Goal: Information Seeking & Learning: Check status

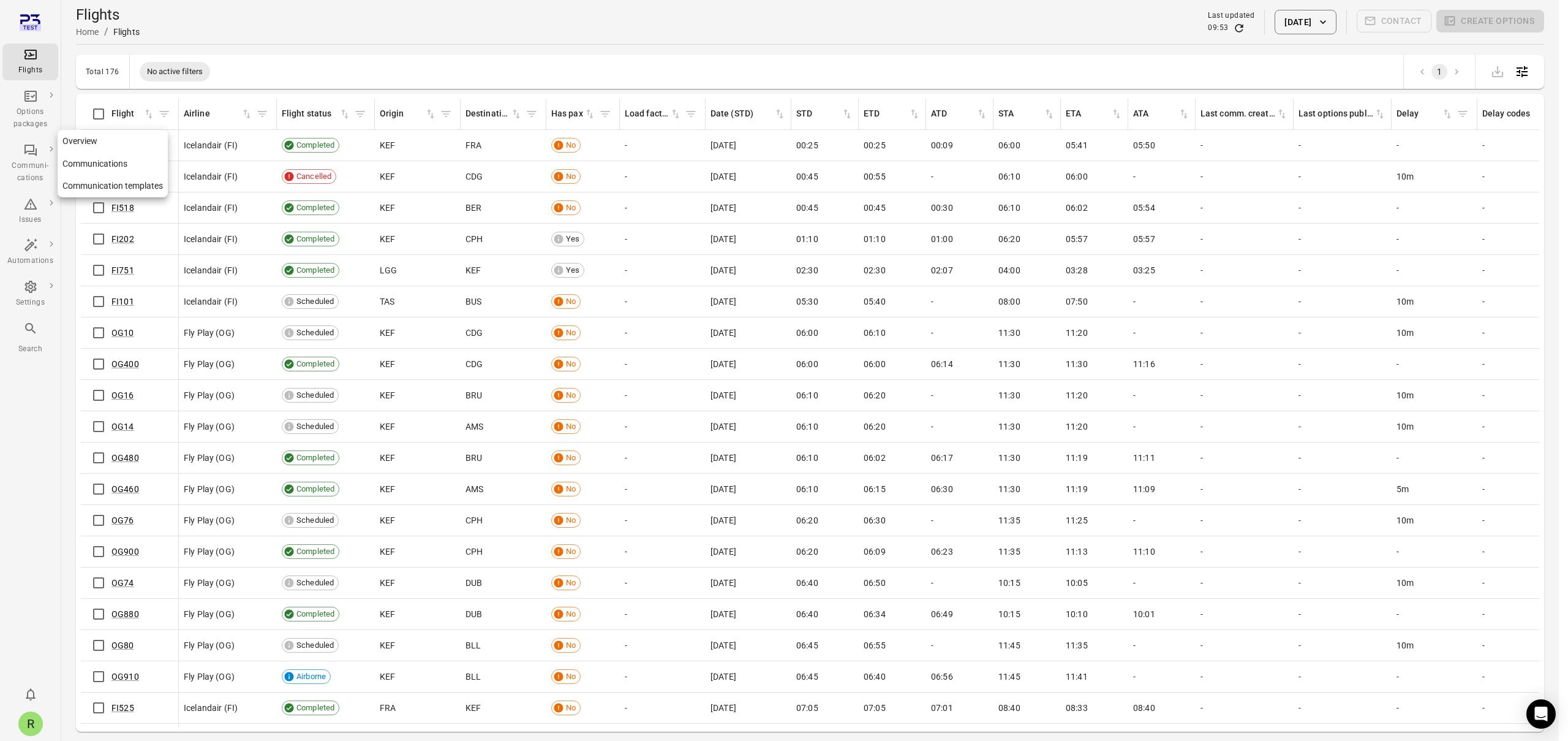
click at [27, 172] on div "Communi-cations" at bounding box center [30, 172] width 46 height 24
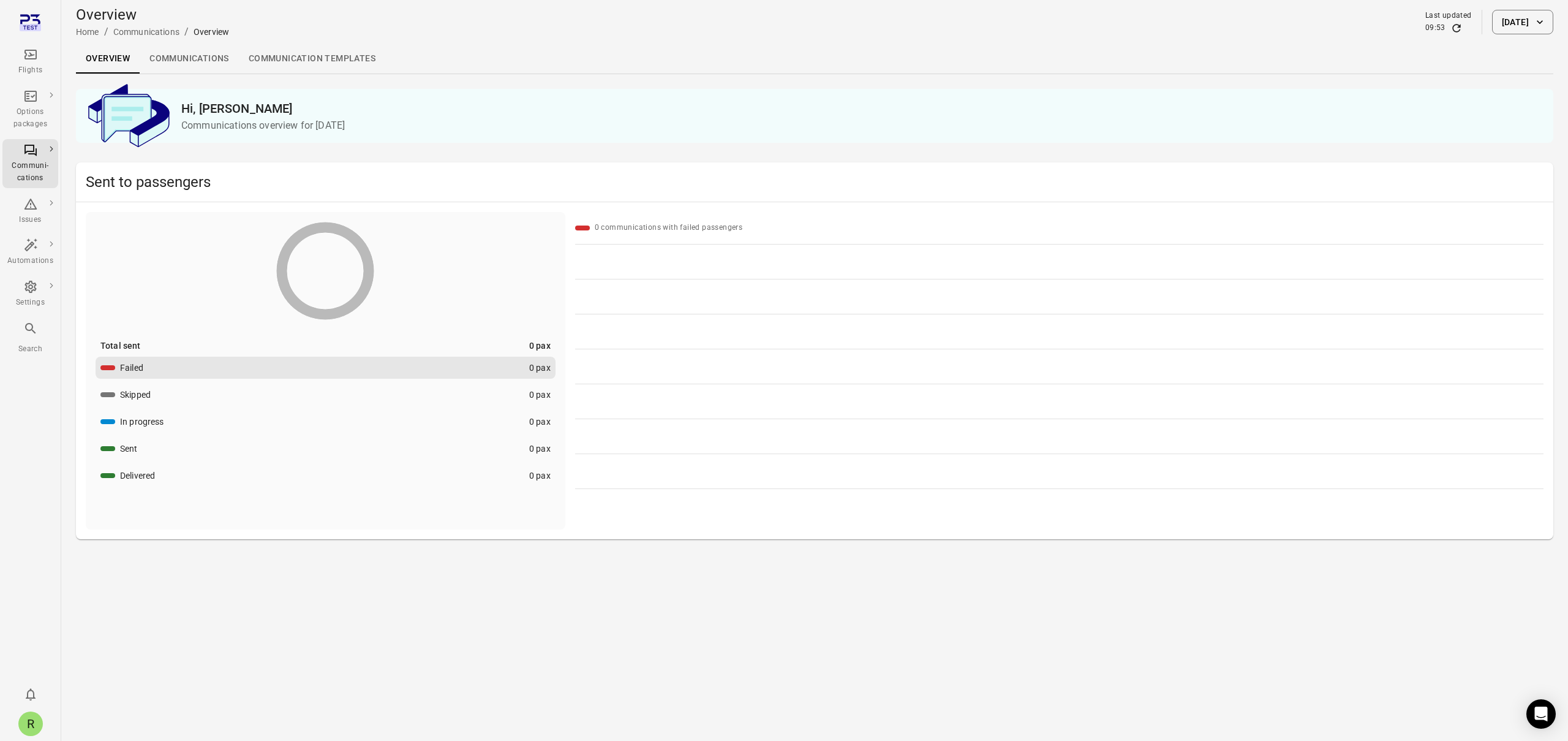
click at [31, 46] on link "Flights" at bounding box center [30, 62] width 55 height 37
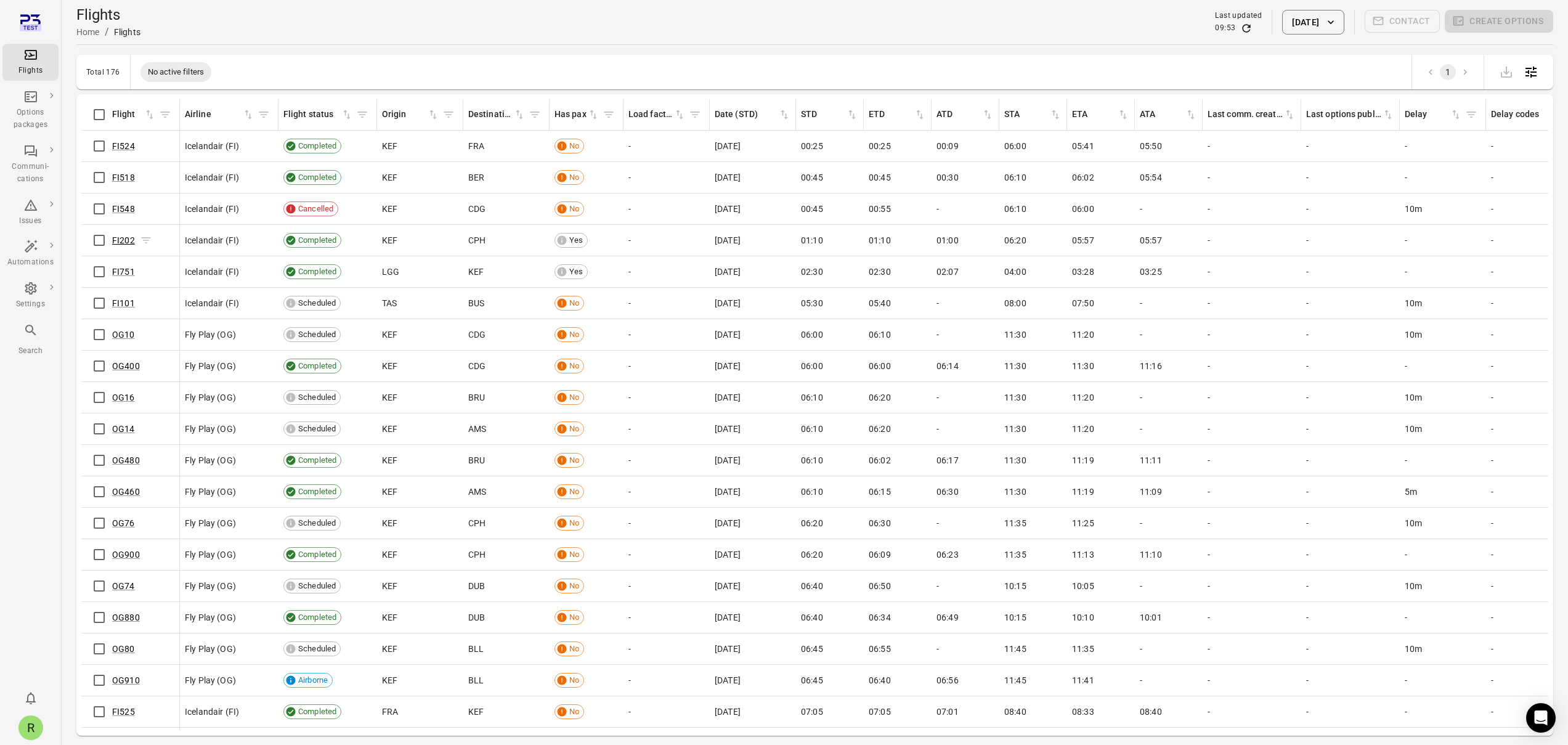
click at [129, 239] on link "FI202" at bounding box center [123, 240] width 22 height 10
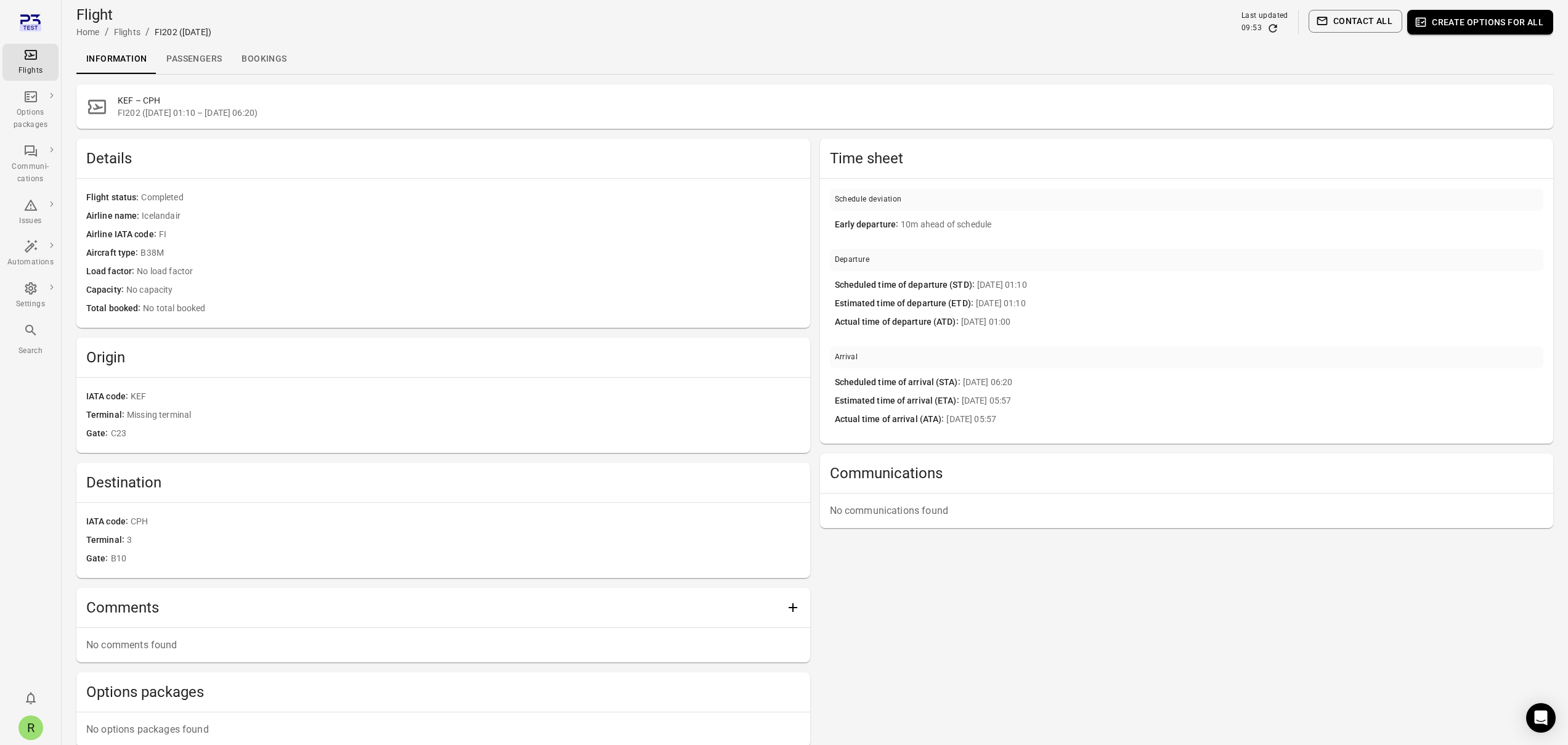
click at [198, 56] on link "Passengers" at bounding box center [194, 59] width 75 height 29
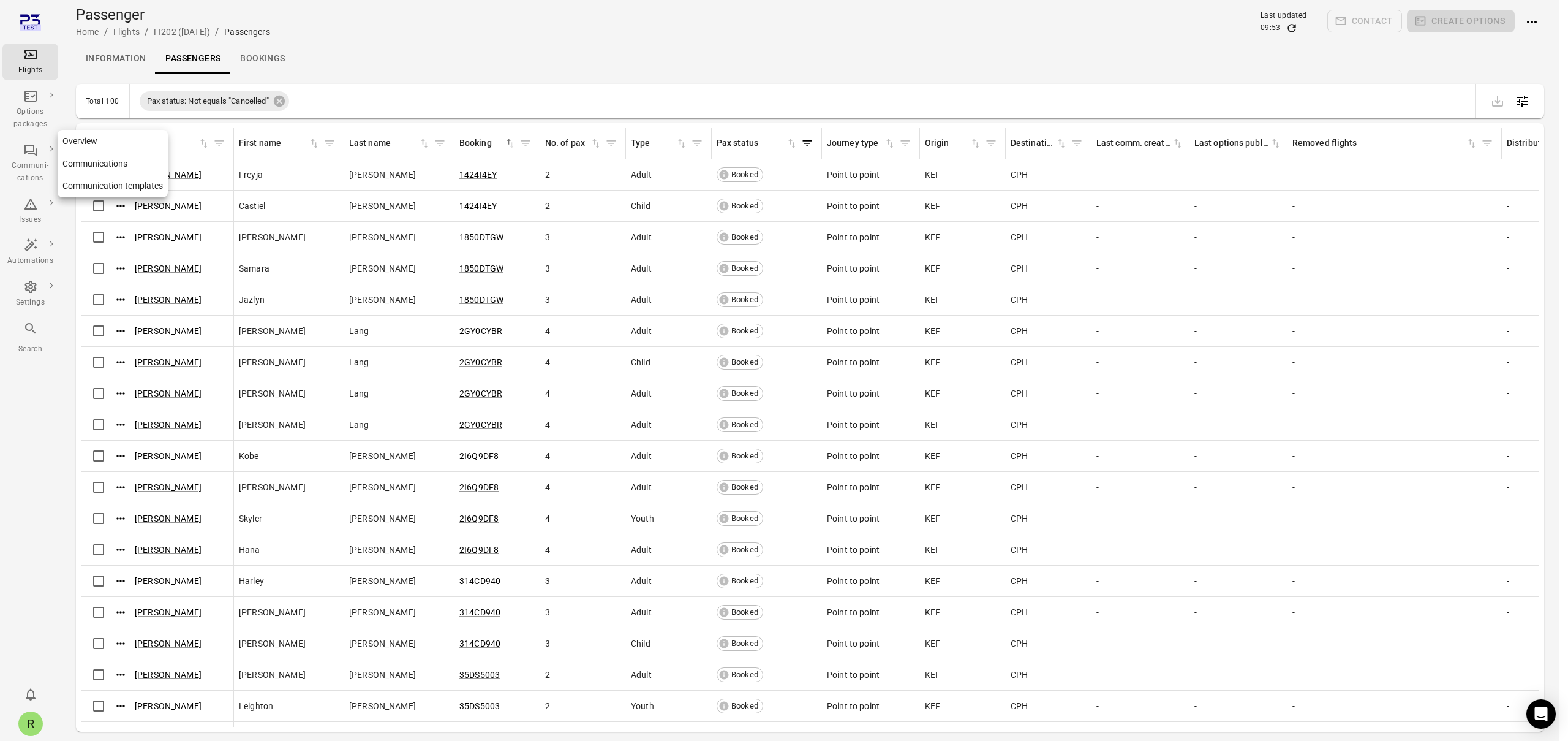
click at [21, 164] on div "Communi-cations" at bounding box center [30, 172] width 46 height 24
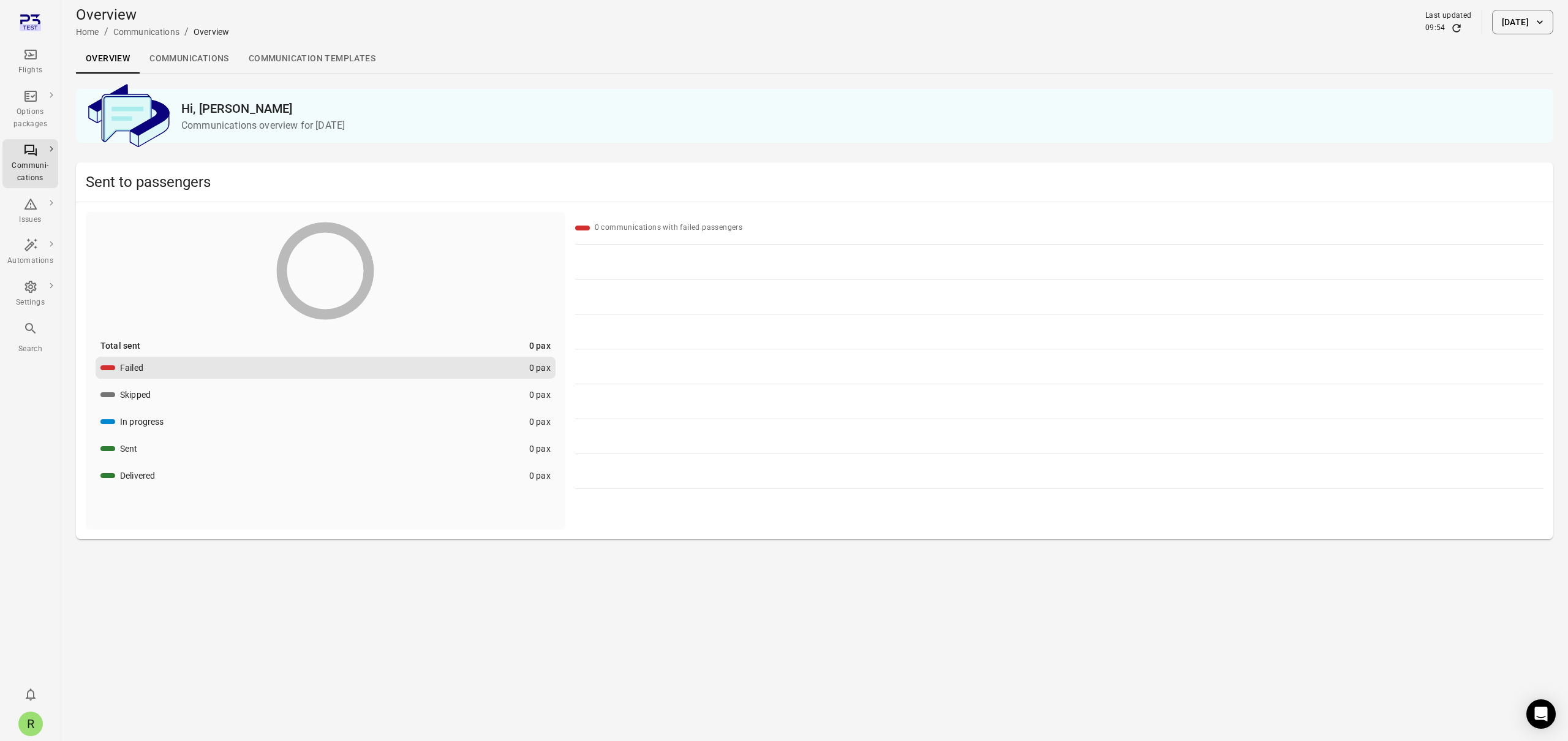
click at [187, 60] on link "Communications" at bounding box center [189, 58] width 99 height 29
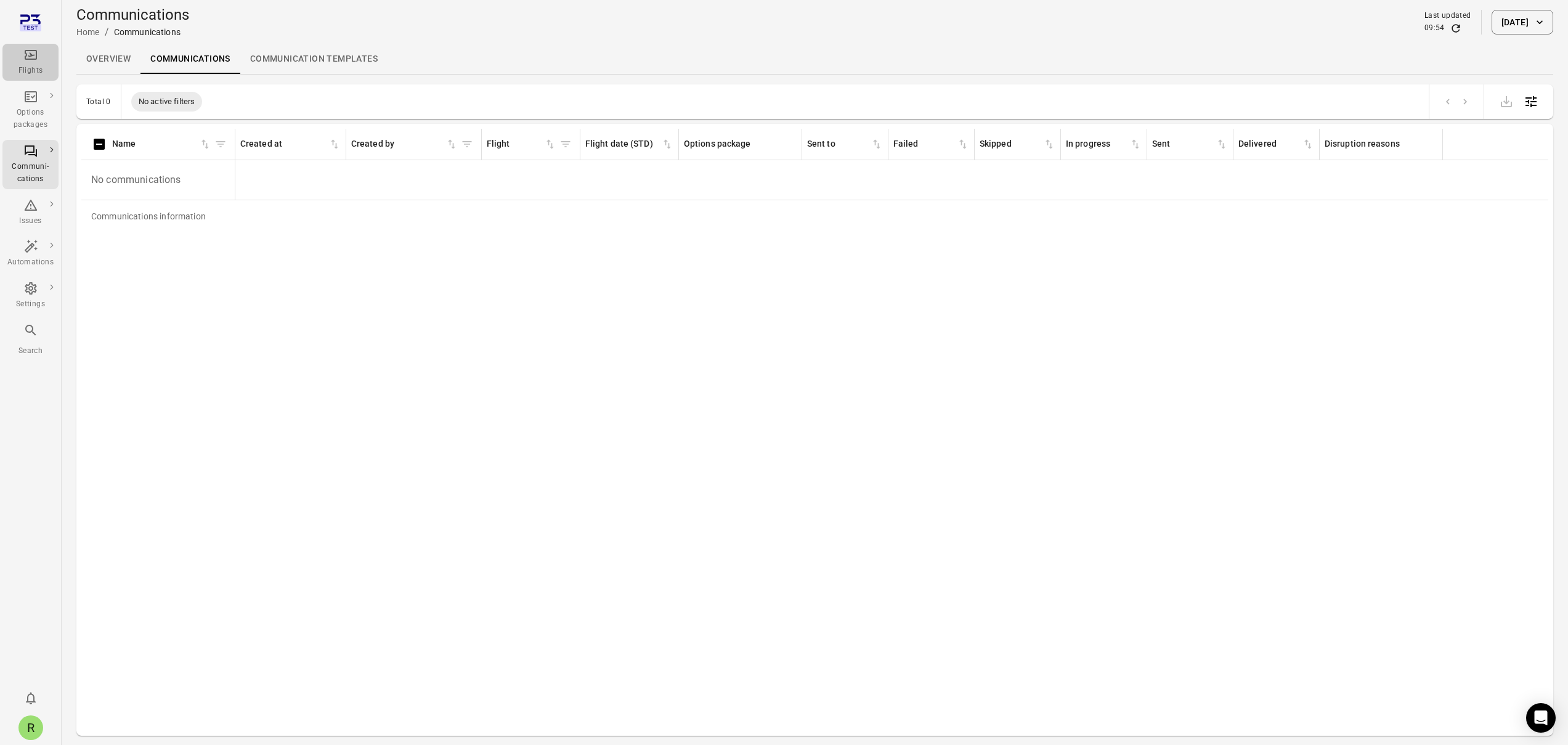
click at [33, 65] on div "Flights" at bounding box center [31, 71] width 46 height 12
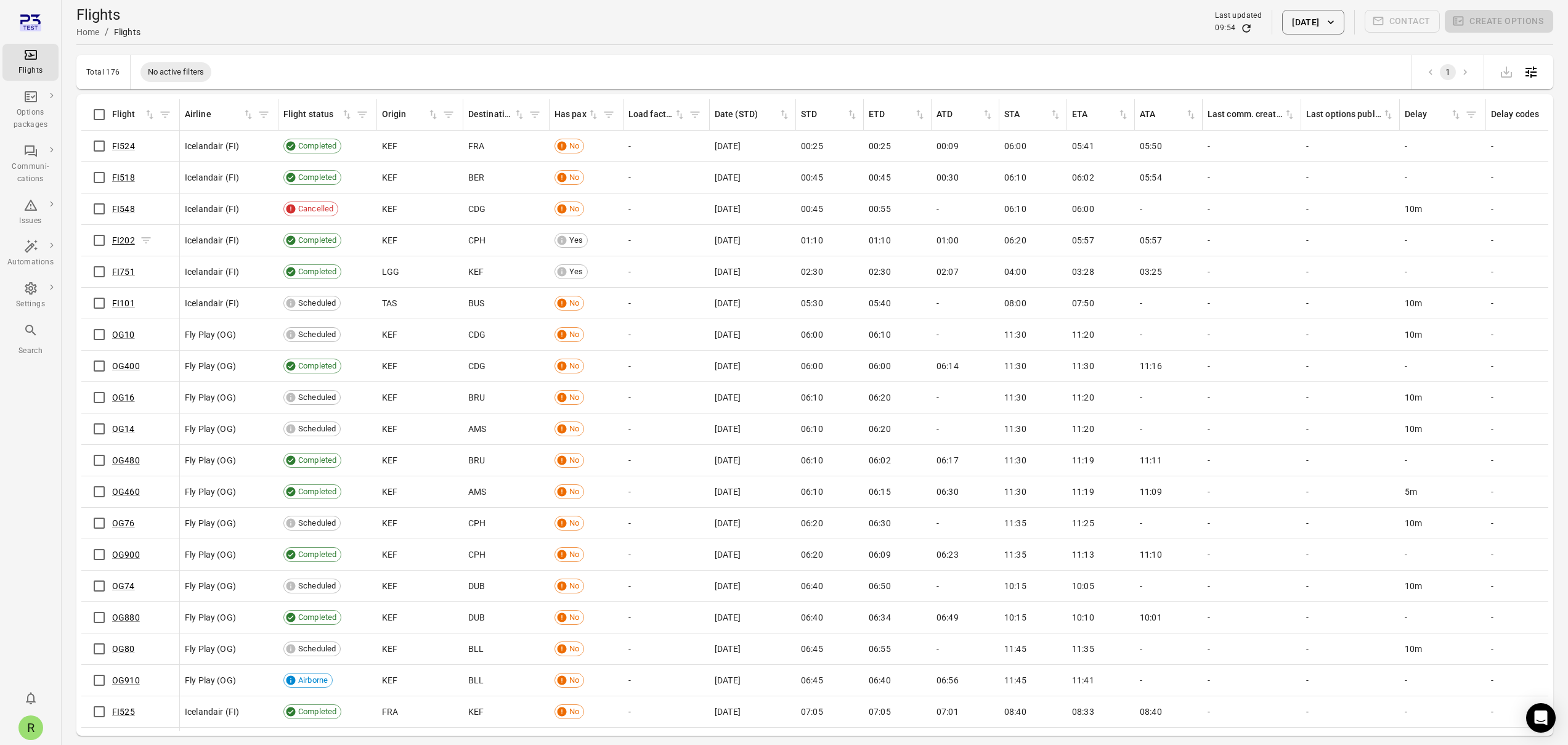
click at [118, 239] on link "FI202" at bounding box center [123, 240] width 22 height 10
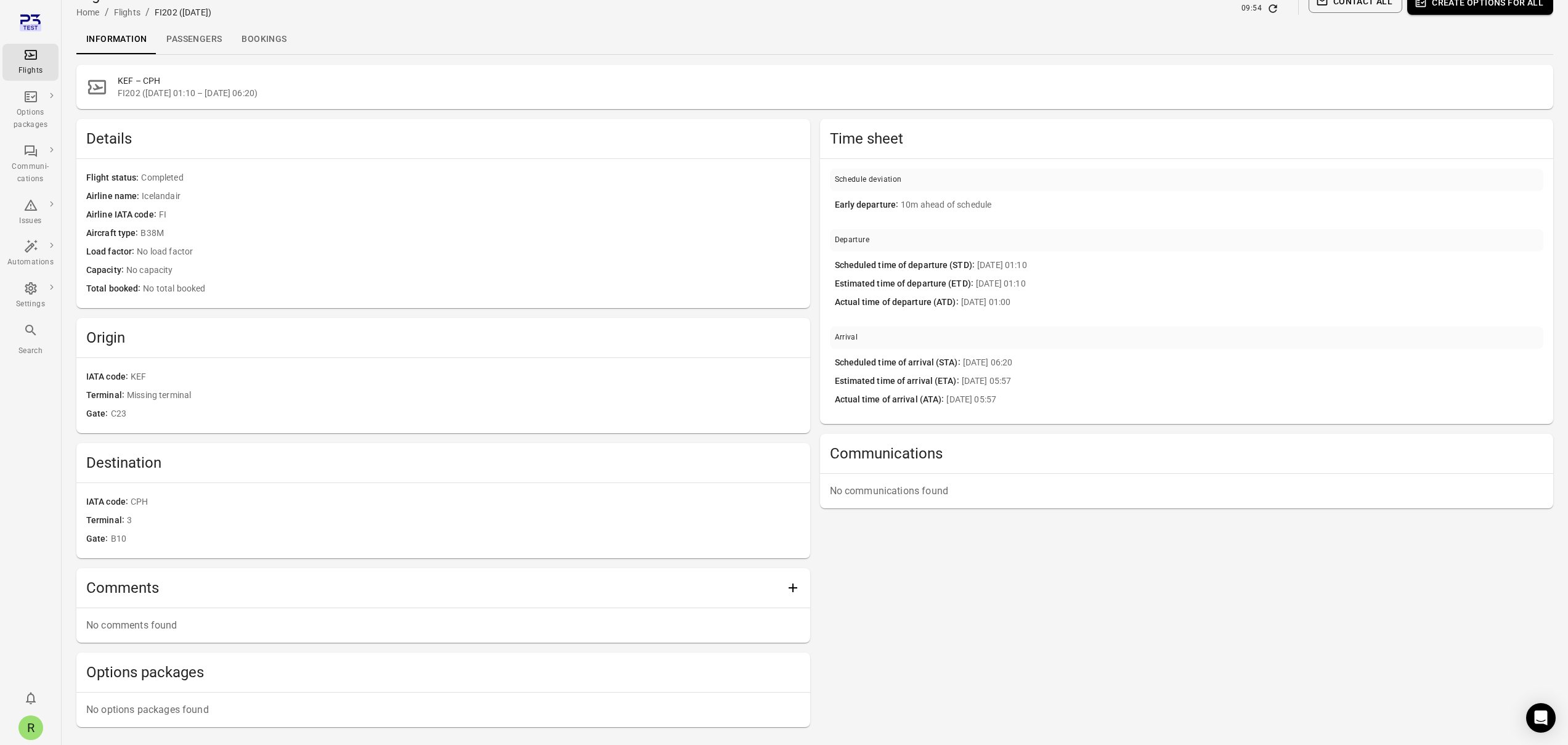
scroll to position [71, 0]
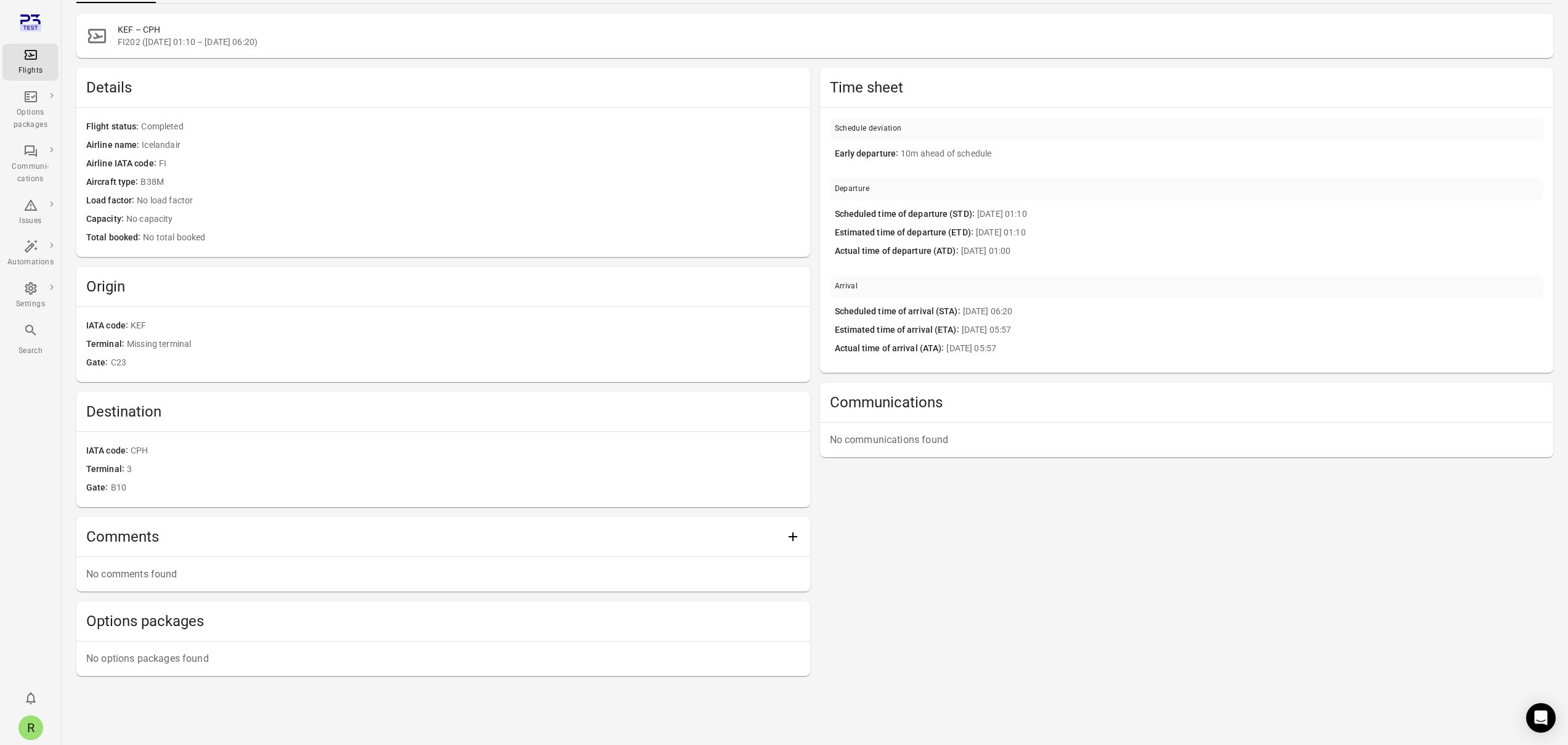
click at [940, 442] on p "No communications found" at bounding box center [1186, 440] width 714 height 15
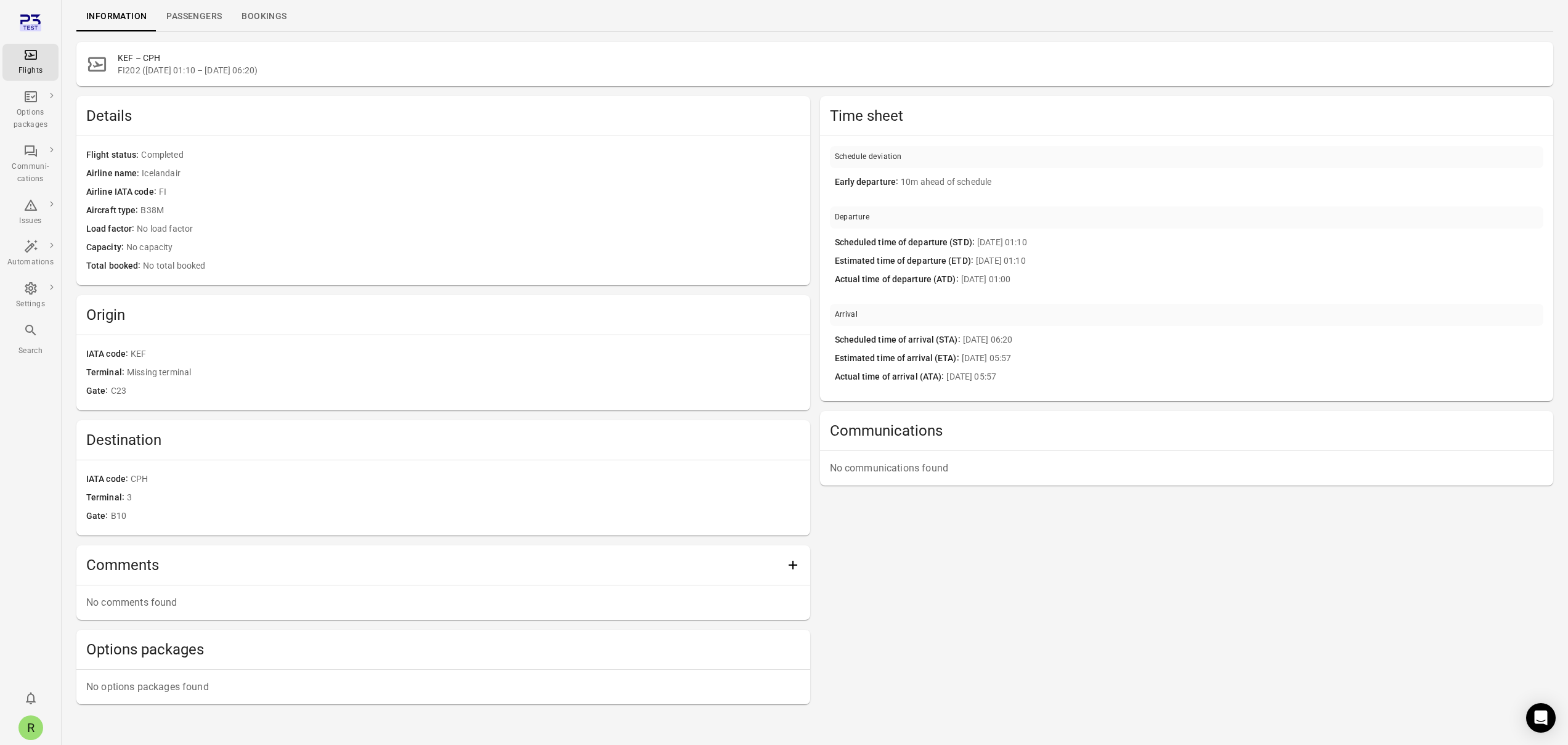
scroll to position [0, 0]
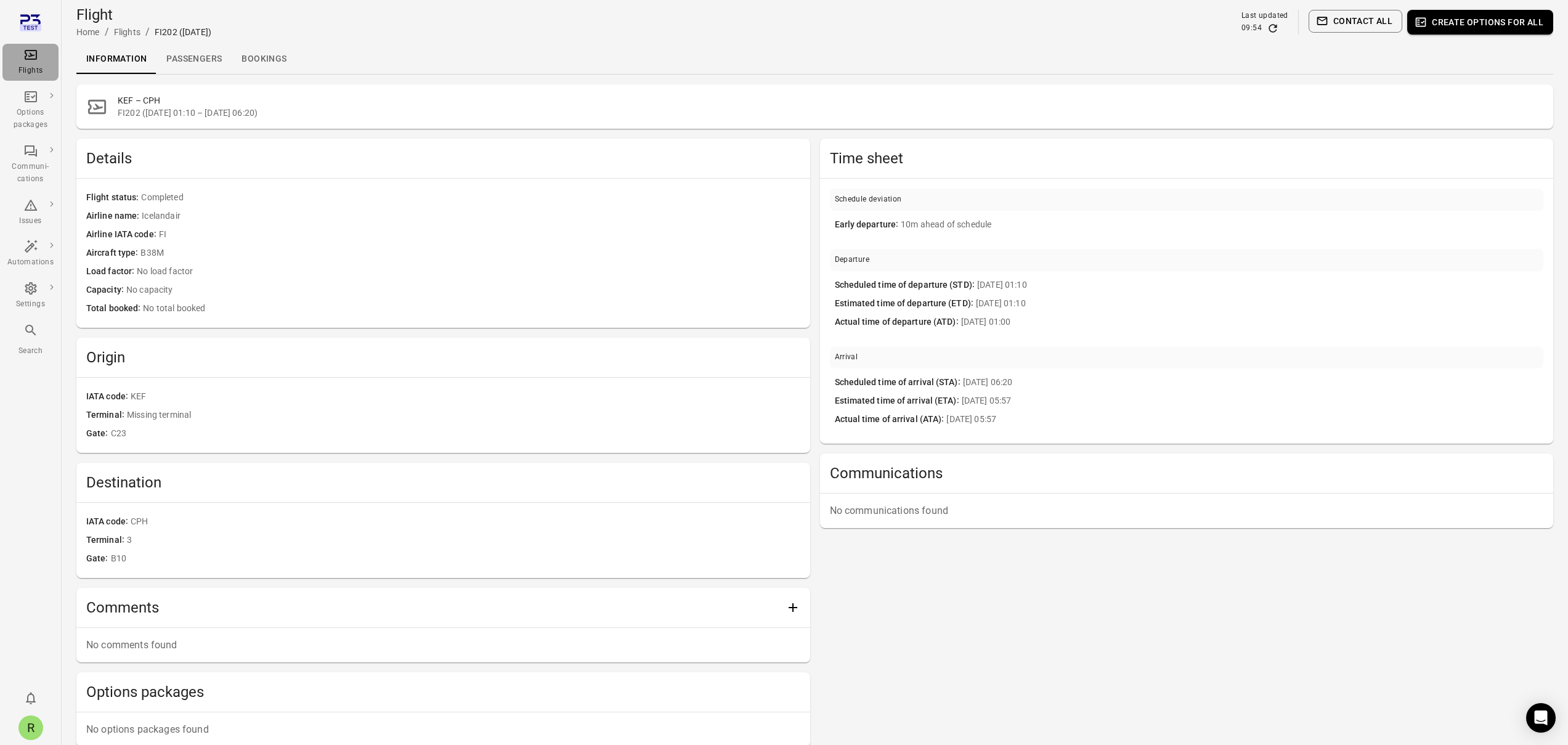
click at [27, 62] on icon "Main navigation" at bounding box center [31, 55] width 15 height 15
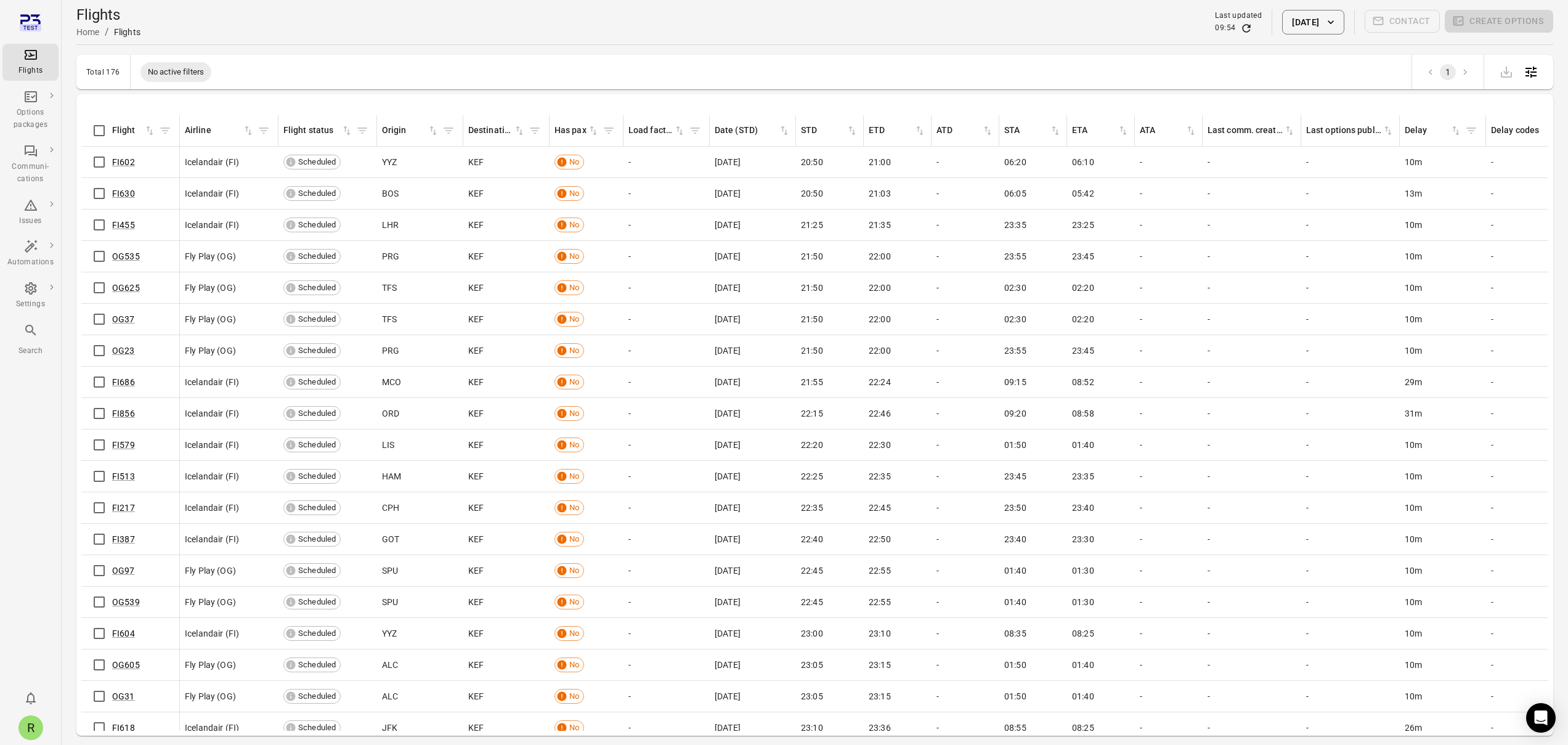
scroll to position [4816, 0]
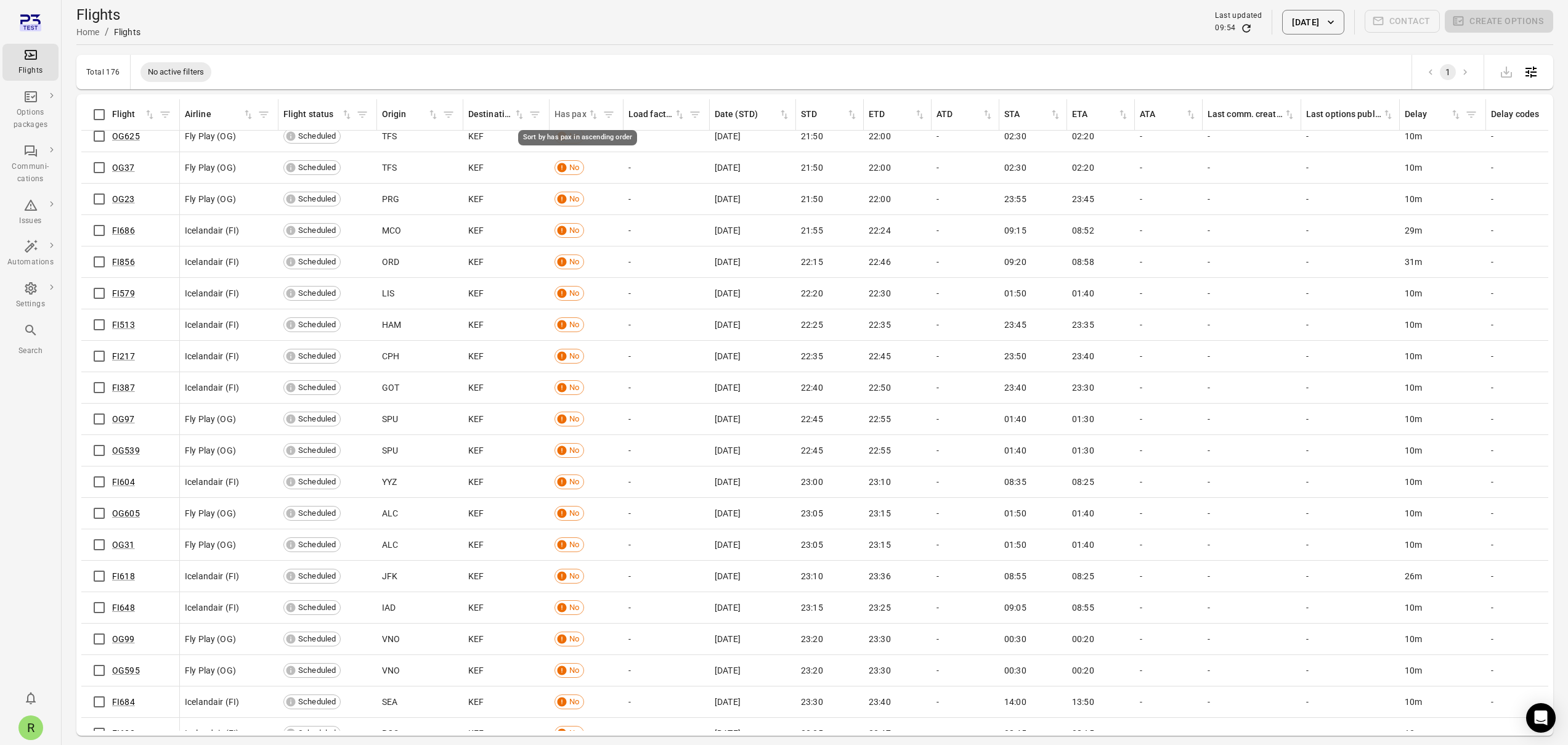
click at [583, 120] on div "Has pax" at bounding box center [571, 114] width 33 height 14
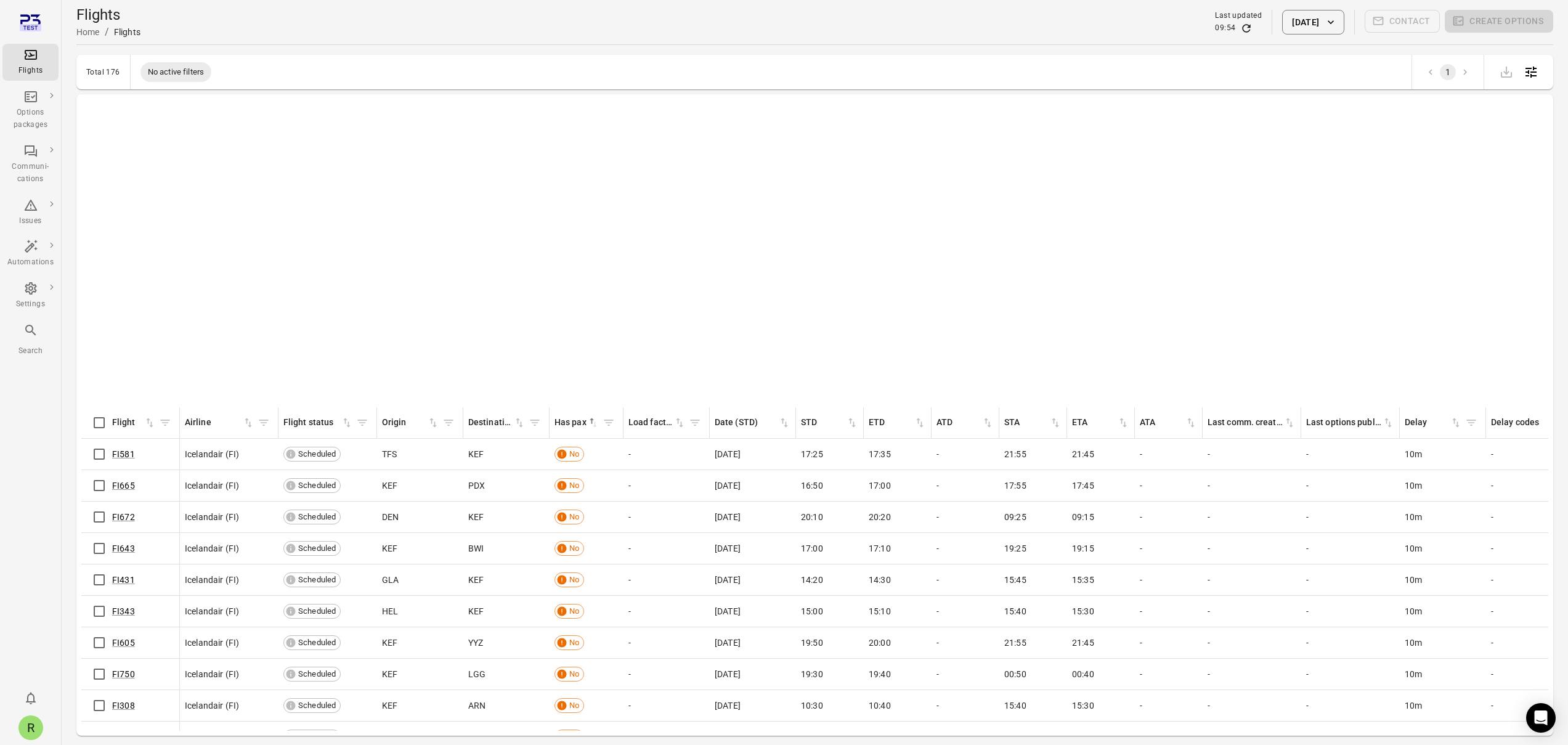
scroll to position [1028, 0]
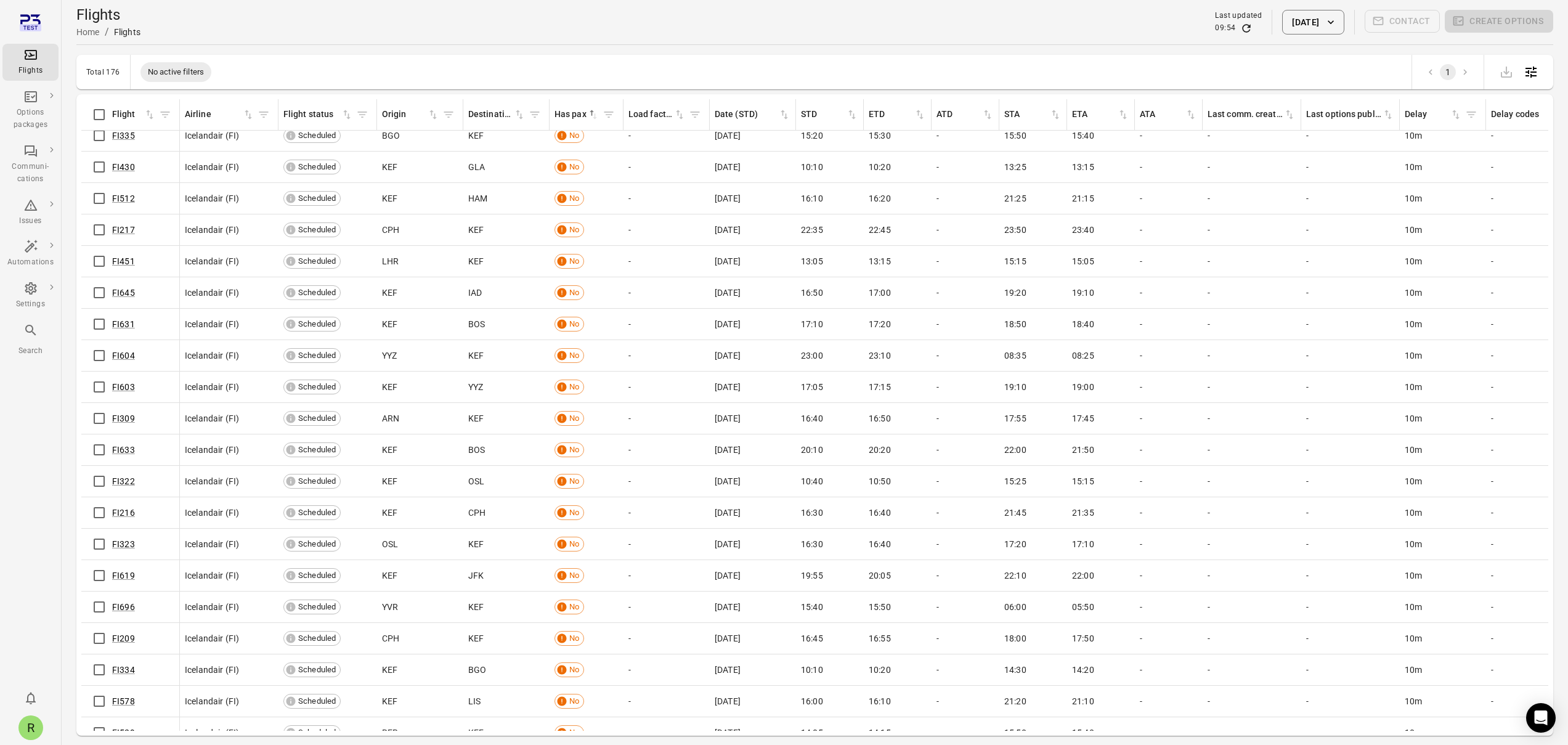
click at [574, 101] on th "Has pax sorted ascending" at bounding box center [587, 115] width 74 height 31
click at [573, 116] on div "Has pax" at bounding box center [571, 114] width 33 height 14
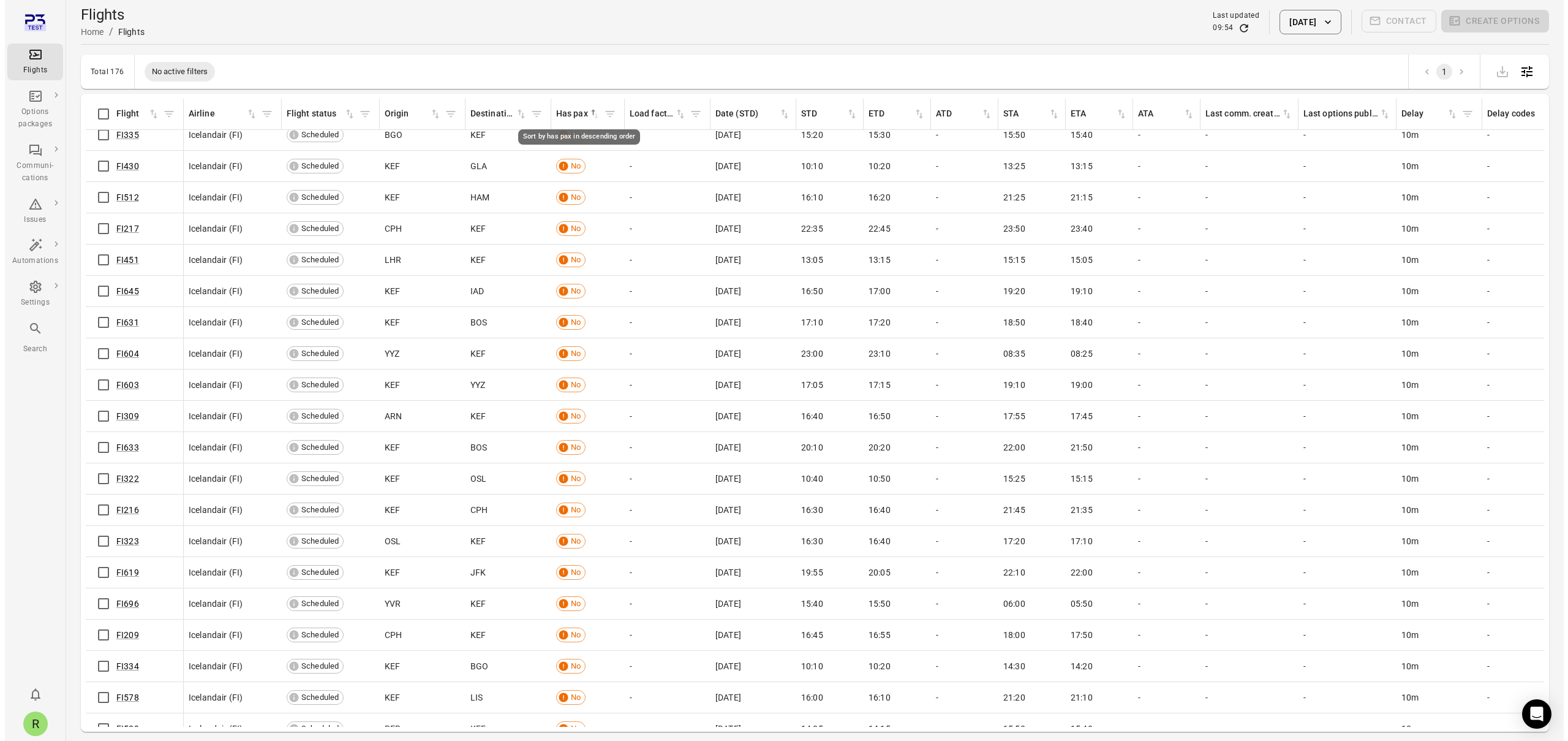
scroll to position [0, 0]
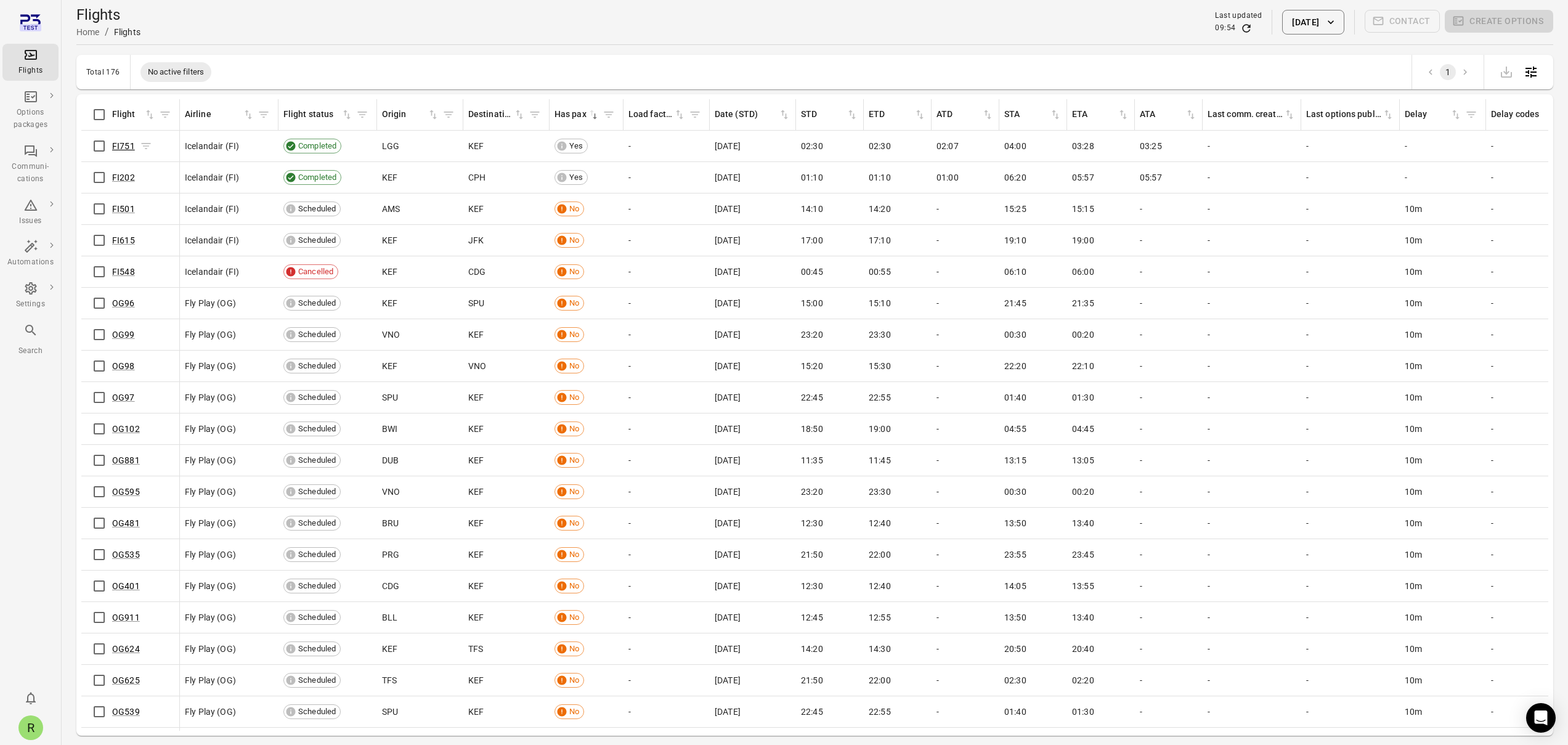
click at [119, 146] on link "FI751" at bounding box center [123, 146] width 22 height 10
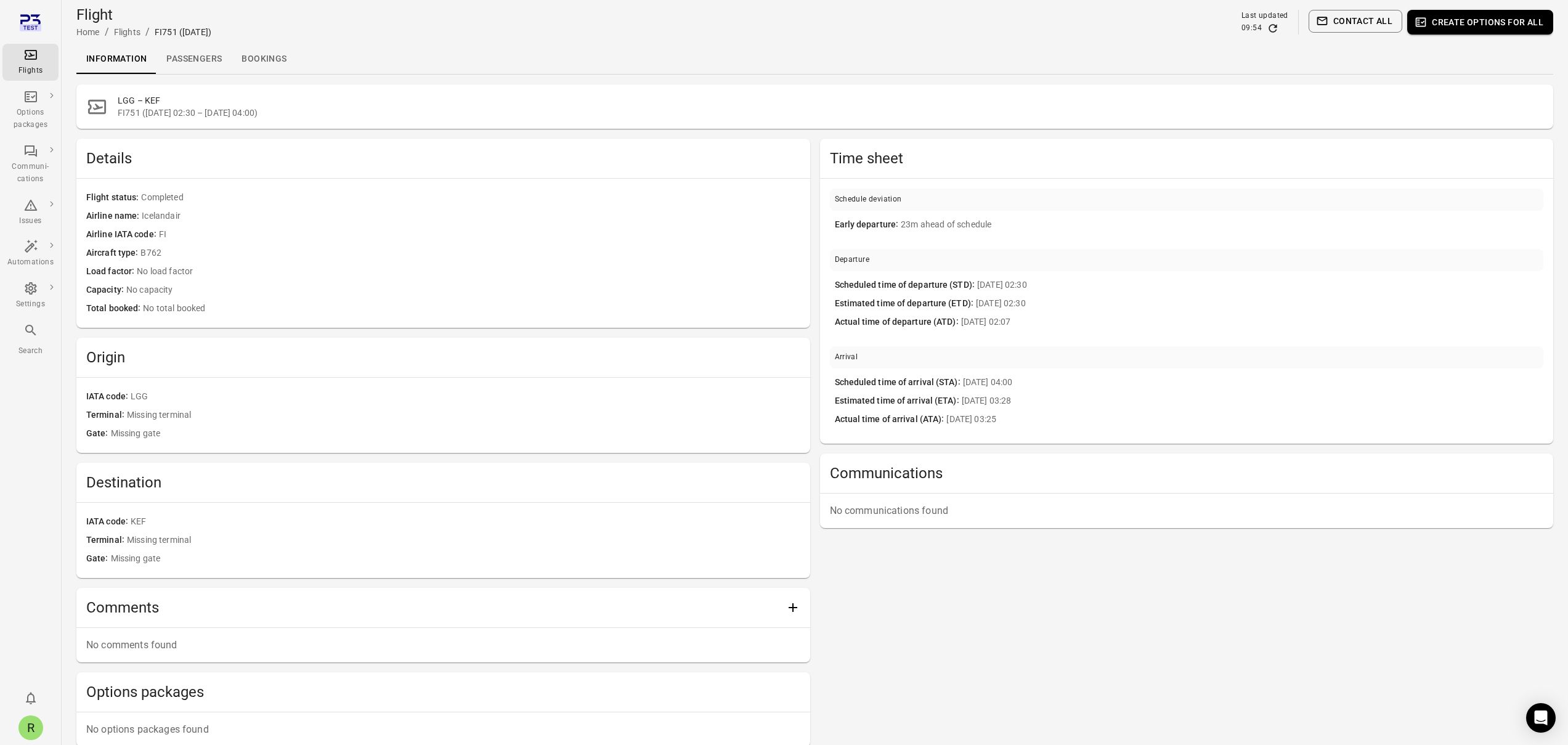
click at [192, 62] on link "Passengers" at bounding box center [194, 59] width 75 height 29
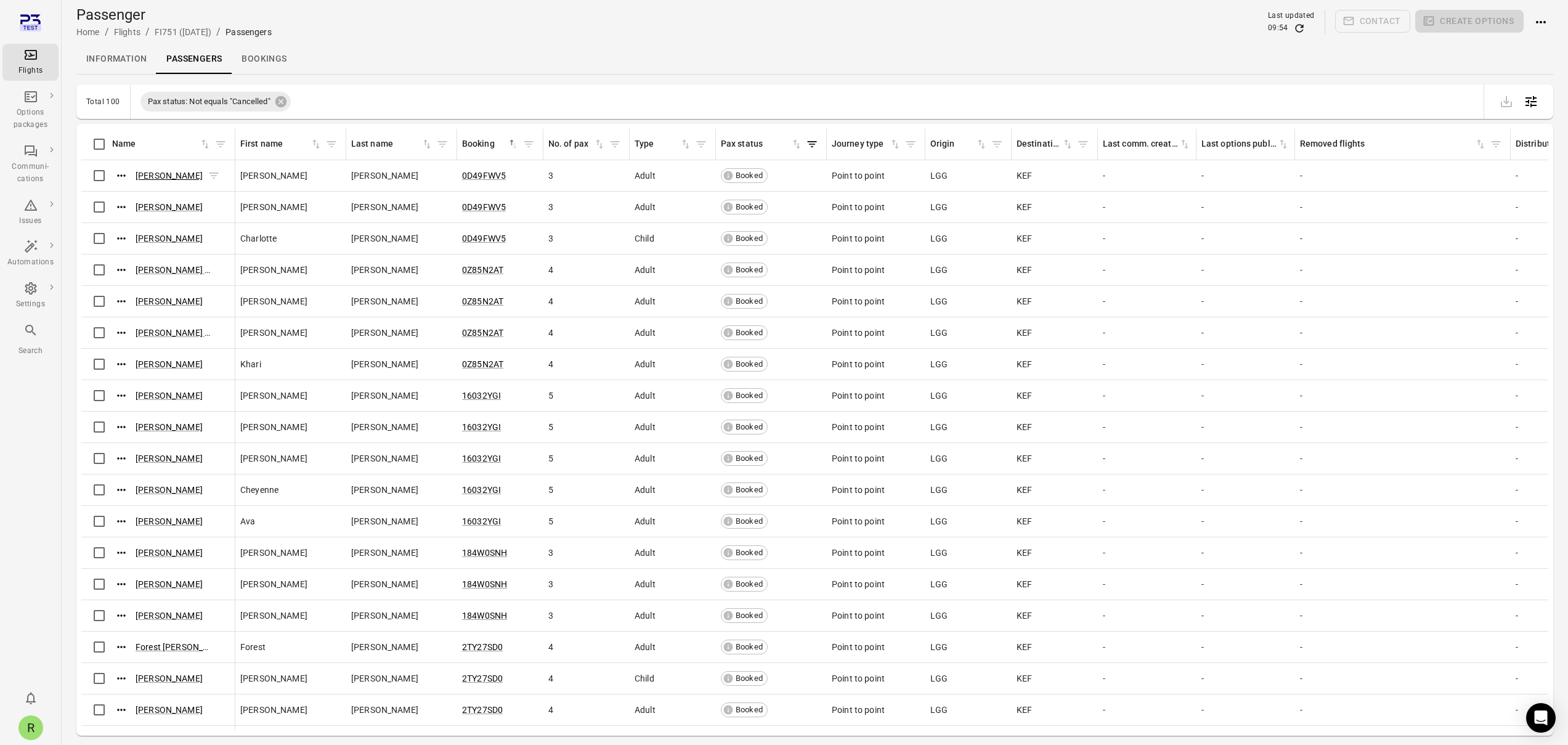
click at [174, 179] on link "[PERSON_NAME]" at bounding box center [169, 176] width 67 height 10
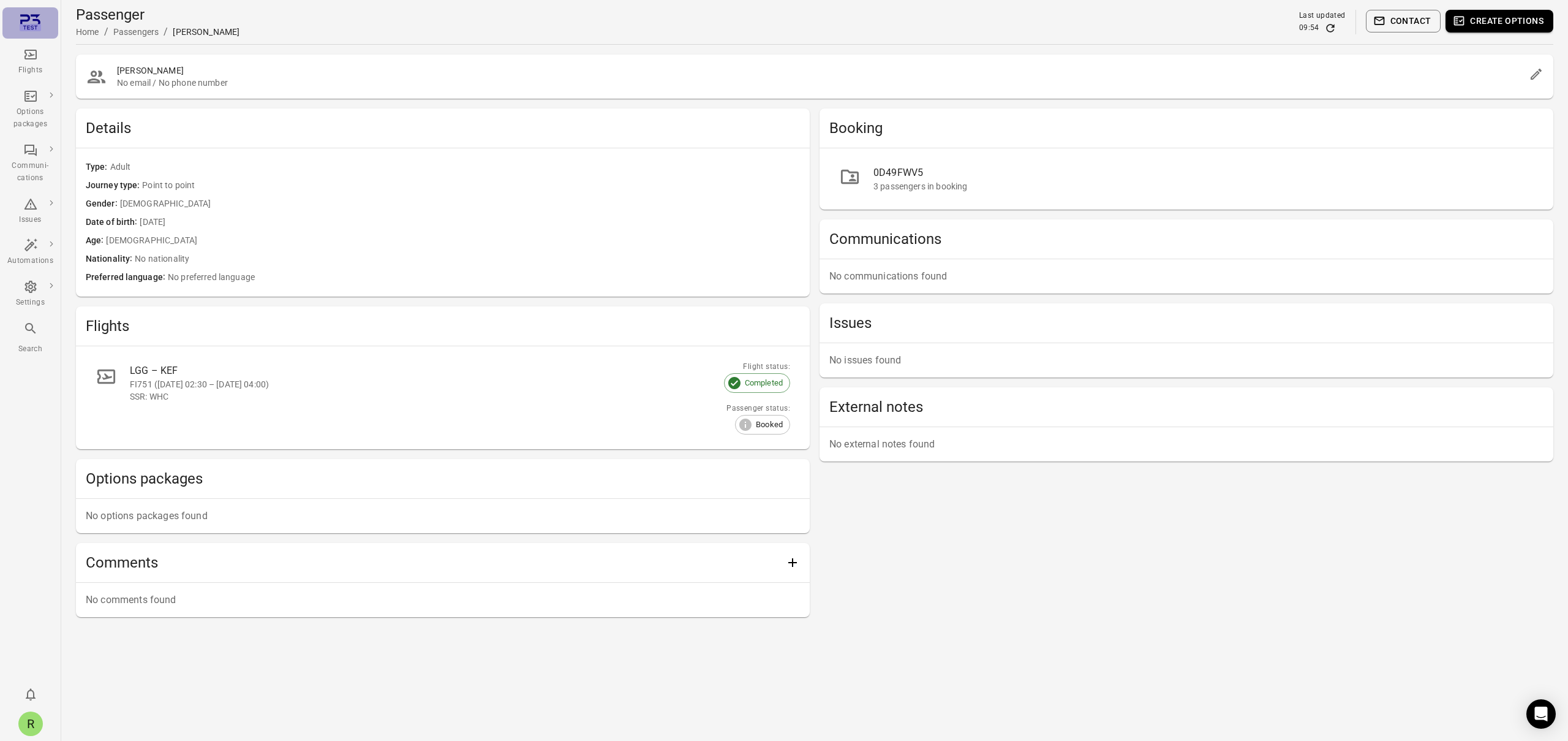
click at [21, 24] on icon "Main navigation" at bounding box center [30, 27] width 22 height 7
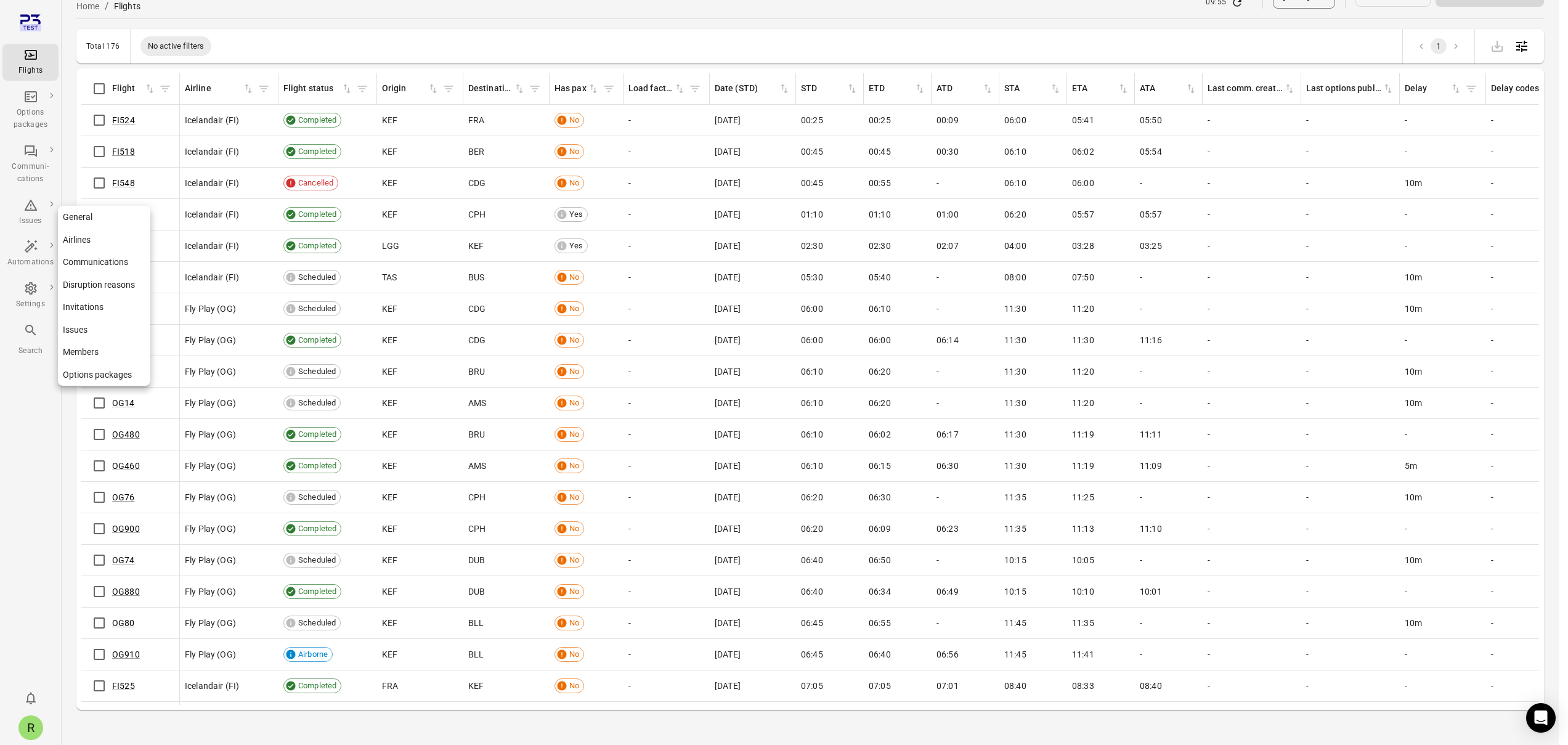
scroll to position [40, 0]
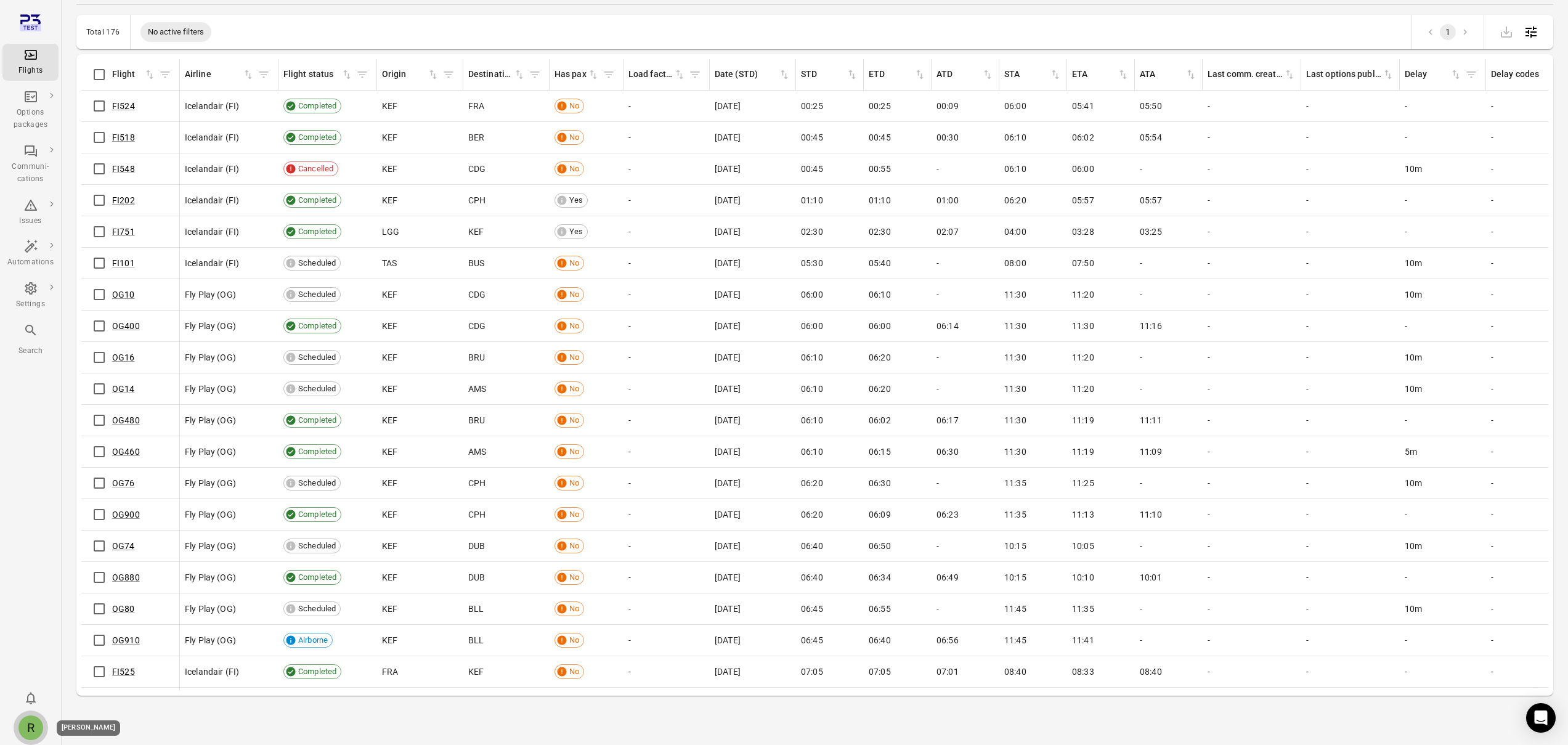
click at [32, 720] on div "R" at bounding box center [31, 727] width 24 height 24
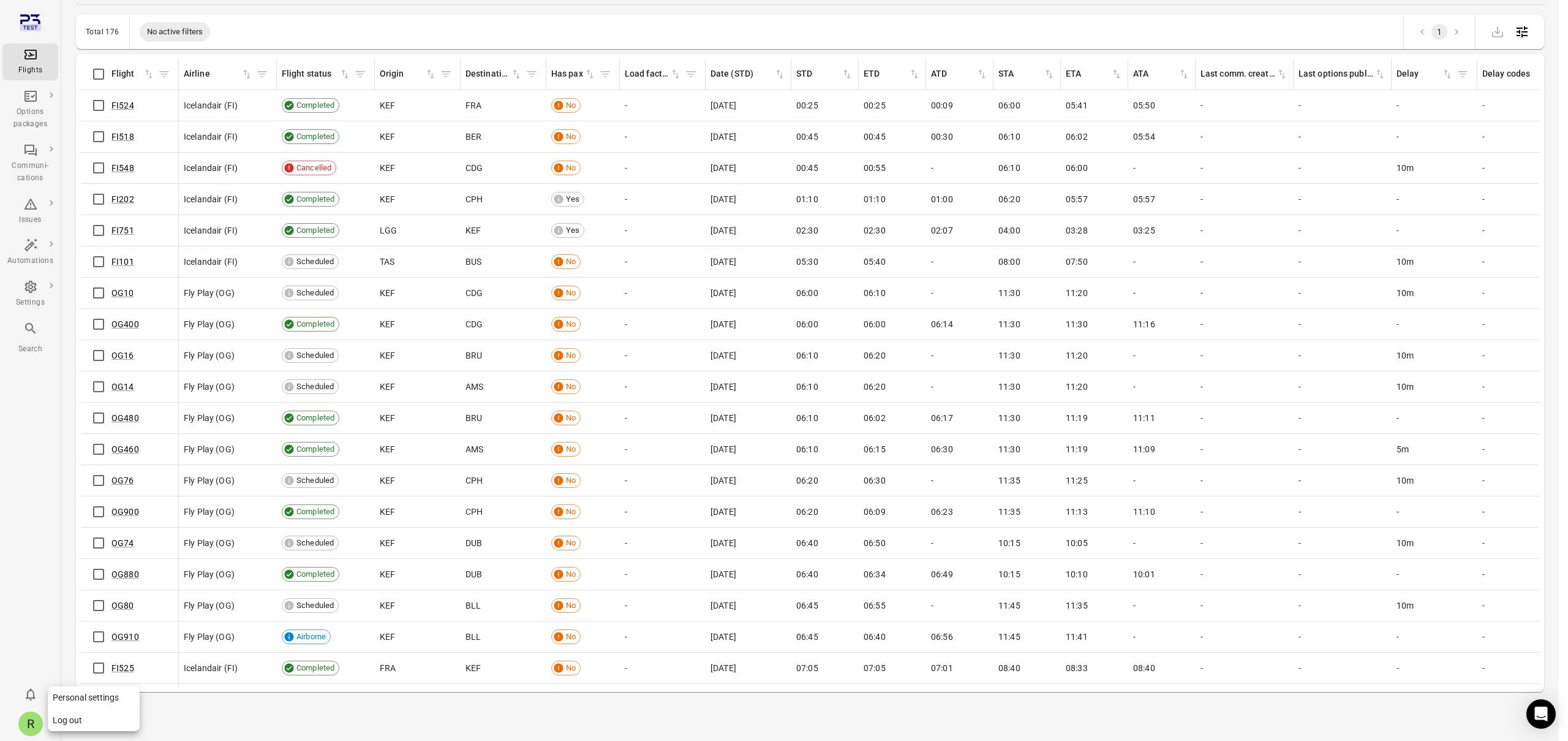
click at [76, 725] on button "Log out" at bounding box center [94, 719] width 92 height 22
